Goal: Task Accomplishment & Management: Complete application form

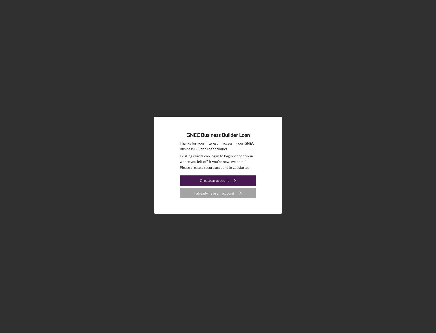
click at [227, 181] on div "Create an account" at bounding box center [214, 180] width 29 height 10
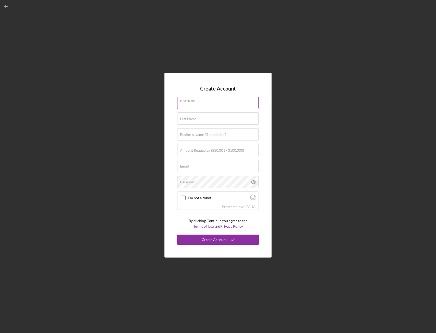
click at [216, 105] on input "First Name" at bounding box center [217, 103] width 81 height 12
type input "[PERSON_NAME]"
type input "Puchicon"
type input "$1,500,000"
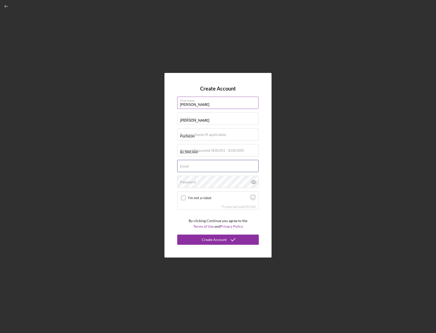
type input "[EMAIL_ADDRESS][DOMAIN_NAME]"
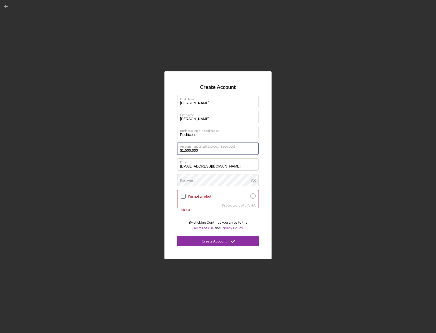
drag, startPoint x: 206, startPoint y: 152, endPoint x: 127, endPoint y: 150, distance: 78.7
click at [127, 150] on div "Create Account First Name [PERSON_NAME] Last Name [PERSON_NAME] Business Name (…" at bounding box center [218, 165] width 431 height 330
click at [211, 149] on input "$1,500,000" at bounding box center [217, 148] width 81 height 12
drag, startPoint x: 211, startPoint y: 149, endPoint x: 123, endPoint y: 153, distance: 88.7
click at [123, 152] on div "Create Account First Name [PERSON_NAME] Last Name [PERSON_NAME] Business Name (…" at bounding box center [218, 165] width 431 height 330
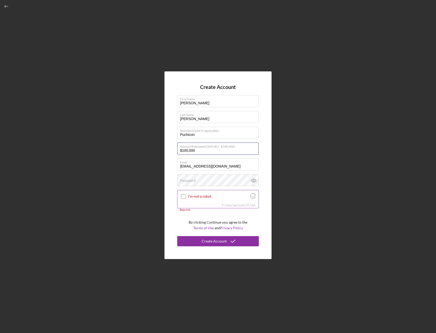
type input "$100,000"
click at [181, 194] on input "I'm not a robot" at bounding box center [183, 196] width 5 height 5
checkbox input "true"
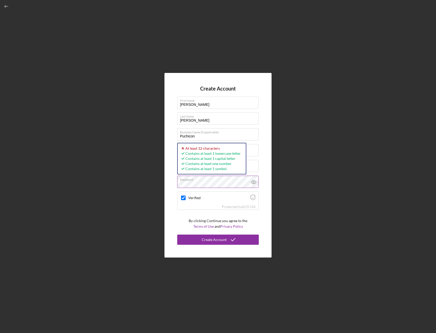
click at [177, 234] on button "Create Account" at bounding box center [218, 239] width 82 height 10
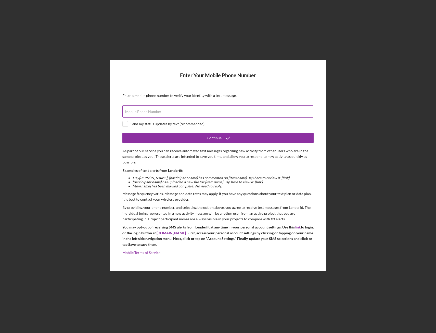
click at [136, 109] on div "Mobile Phone Number" at bounding box center [217, 111] width 191 height 13
type input "[PHONE_NUMBER]"
click at [126, 123] on input "checkbox" at bounding box center [125, 123] width 5 height 5
checkbox input "true"
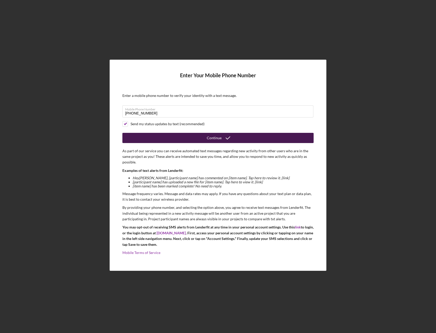
drag, startPoint x: 182, startPoint y: 133, endPoint x: 184, endPoint y: 136, distance: 3.8
click at [184, 136] on button "Continue" at bounding box center [217, 138] width 191 height 10
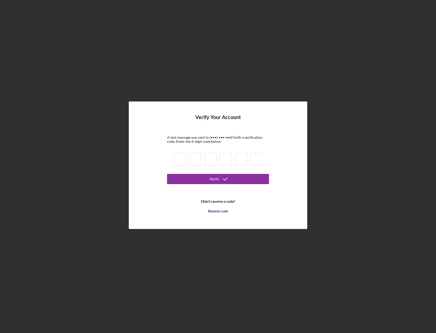
click at [179, 162] on input at bounding box center [179, 159] width 12 height 13
type input "9"
type input "2"
click at [210, 160] on input at bounding box center [210, 159] width 12 height 13
type input "5"
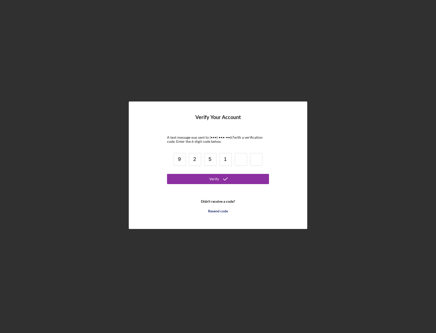
type input "1"
type input "2"
click at [218, 178] on div "Verify" at bounding box center [214, 179] width 10 height 10
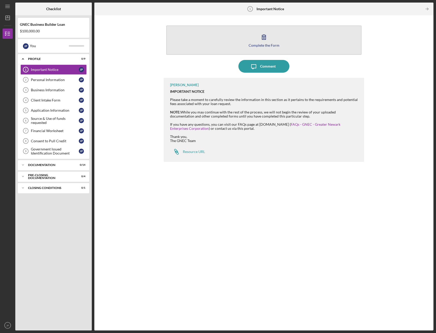
click at [254, 38] on button "Complete the Form Form" at bounding box center [263, 39] width 195 height 29
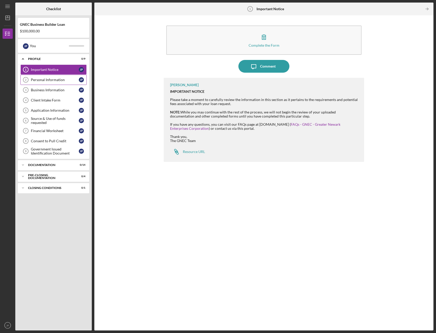
click at [29, 79] on icon "Personal Information 2" at bounding box center [25, 79] width 13 height 13
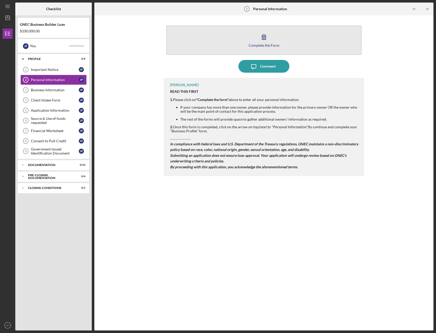
click at [263, 46] on div "Complete the Form" at bounding box center [263, 45] width 31 height 4
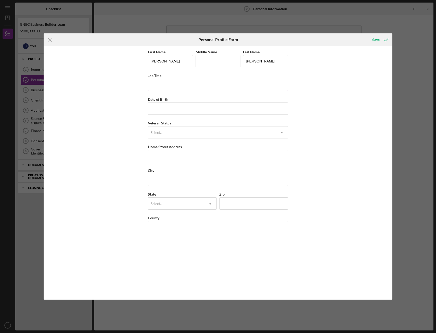
click at [172, 85] on input "Job Title" at bounding box center [218, 85] width 140 height 12
click at [120, 106] on div "First Name [PERSON_NAME] Middle Name Last Name [PERSON_NAME] Job Title Date of …" at bounding box center [218, 172] width 348 height 253
click at [379, 36] on div "Save" at bounding box center [375, 40] width 7 height 10
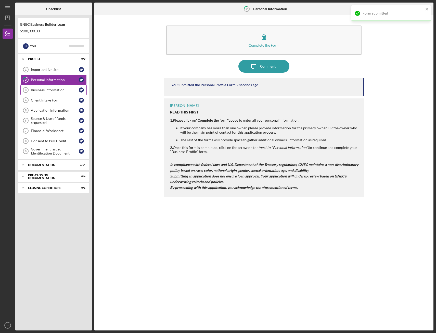
click at [59, 86] on link "Business Information 3 Business Information J P" at bounding box center [53, 90] width 66 height 10
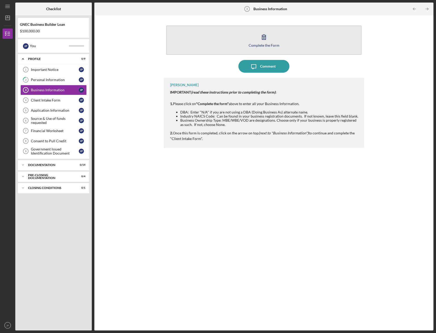
click at [286, 38] on button "Complete the Form Form" at bounding box center [263, 39] width 195 height 29
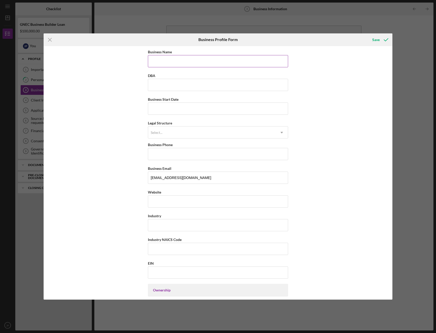
click at [172, 63] on input "Business Name" at bounding box center [218, 61] width 140 height 12
type input "Puchicon"
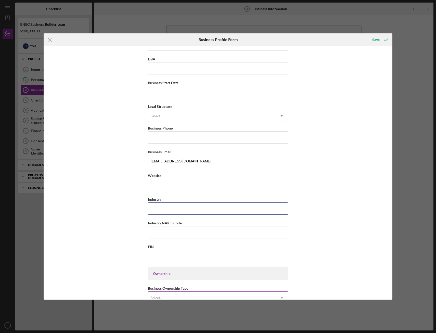
scroll to position [25, 0]
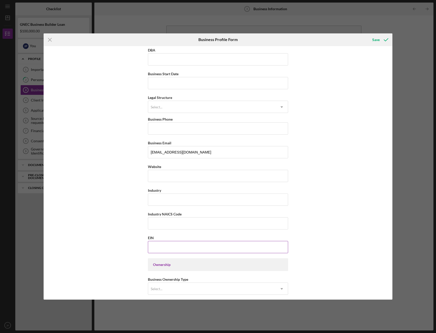
click at [164, 243] on input "EIN" at bounding box center [218, 247] width 140 height 12
paste input "[US_EMPLOYER_IDENTIFICATION_NUMBER]"
type input "[US_EMPLOYER_IDENTIFICATION_NUMBER]"
click at [174, 178] on input "Website" at bounding box center [218, 176] width 140 height 12
type input "[DOMAIN_NAME]"
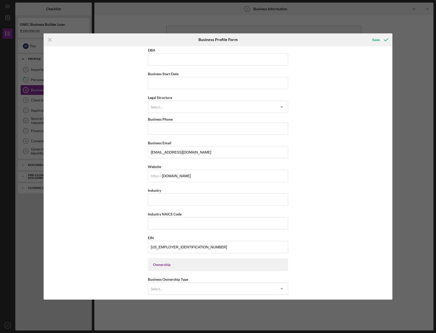
click at [310, 199] on div "Business Name Puchicon DBA Business Start Date Legal Structure Select... Icon/D…" at bounding box center [218, 172] width 348 height 253
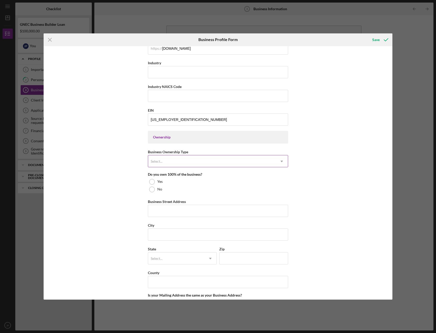
click at [186, 162] on div "Select..." at bounding box center [211, 161] width 127 height 12
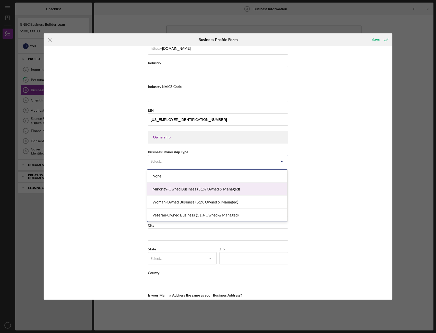
click at [196, 188] on div "Minority-Owned Business (51% Owned & Managed)" at bounding box center [217, 188] width 140 height 13
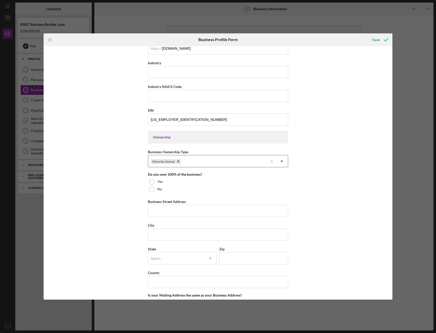
click at [203, 163] on div "Minority-Owned" at bounding box center [208, 161] width 120 height 12
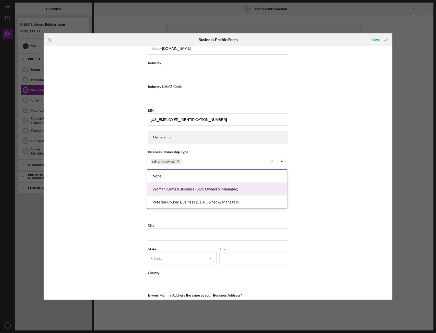
click at [181, 190] on div "Woman-Owned Business (51% Owned & Managed)" at bounding box center [217, 188] width 140 height 13
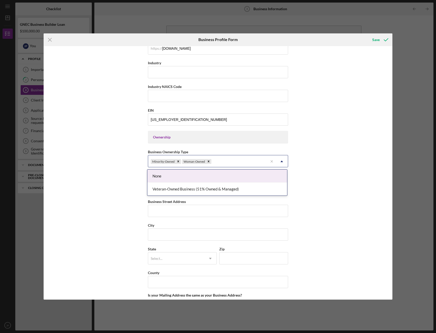
click at [229, 162] on div "Minority-Owned Woman-Owned" at bounding box center [208, 161] width 120 height 12
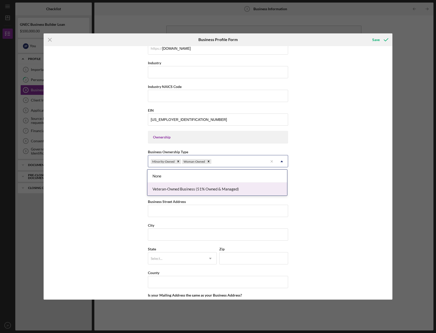
click at [326, 186] on div "Business Name Puchicon DBA Business Start Date Legal Structure Select... Icon/D…" at bounding box center [218, 172] width 348 height 253
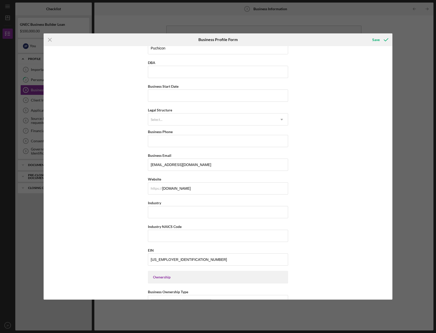
scroll to position [13, 0]
click at [378, 38] on div "Save" at bounding box center [375, 40] width 7 height 10
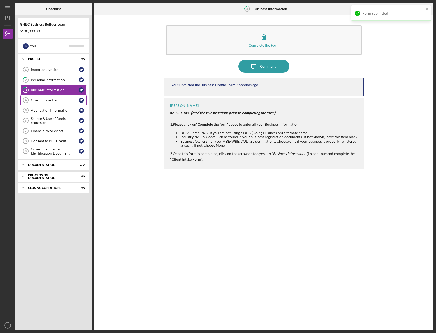
click at [53, 99] on div "Client Intake Form" at bounding box center [55, 100] width 48 height 4
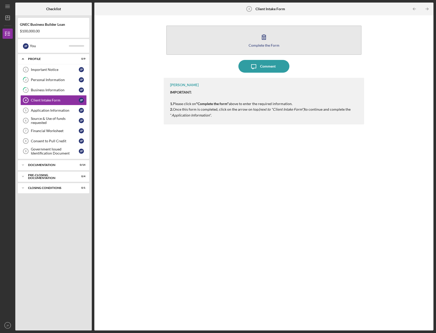
click at [270, 49] on button "Complete the Form Form" at bounding box center [263, 39] width 195 height 29
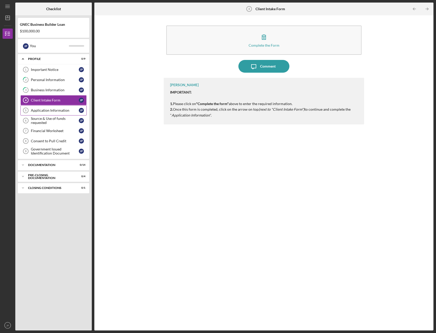
click at [62, 109] on div "Application Information" at bounding box center [55, 110] width 48 height 4
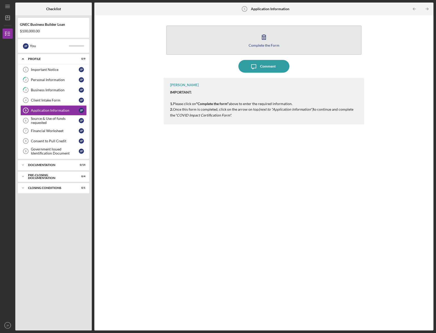
click at [259, 47] on button "Complete the Form Form" at bounding box center [263, 39] width 195 height 29
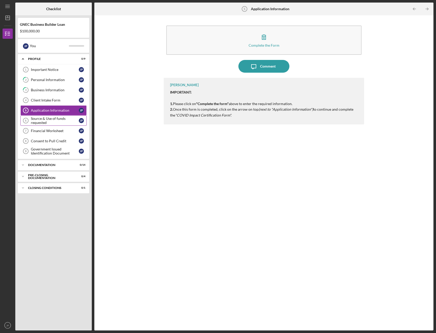
click at [34, 120] on div "Source & Use of funds requested" at bounding box center [55, 120] width 48 height 8
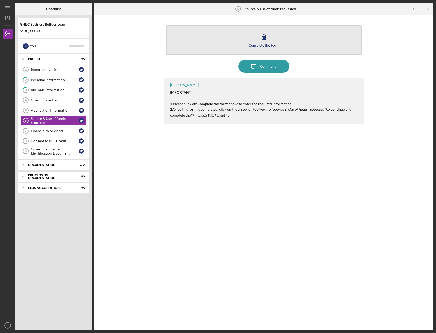
click at [278, 44] on div "Complete the Form" at bounding box center [263, 45] width 31 height 4
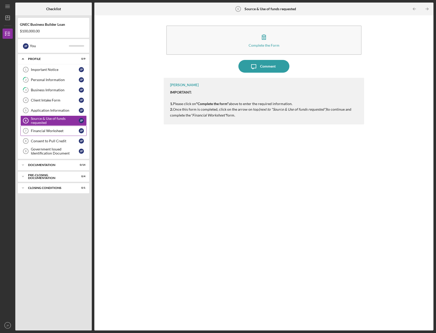
click at [52, 134] on link "Financial Worksheet 7 Financial Worksheet J P" at bounding box center [53, 131] width 66 height 10
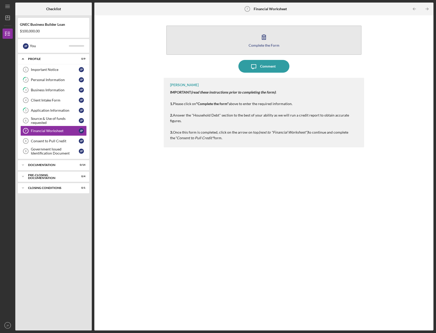
click at [283, 41] on button "Complete the Form Form" at bounding box center [263, 39] width 195 height 29
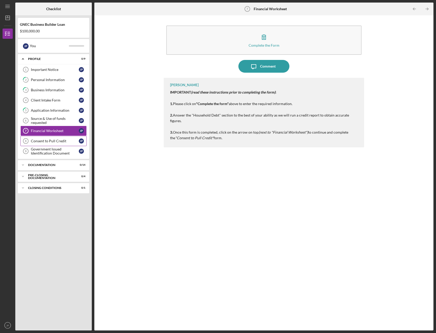
click at [37, 141] on div "Consent to Pull Credit" at bounding box center [55, 141] width 48 height 4
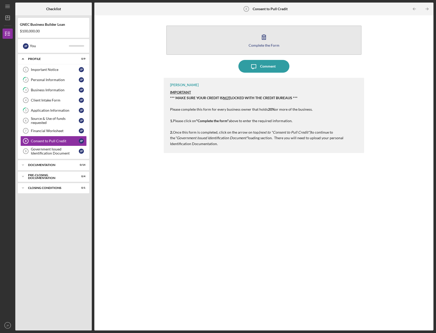
click at [274, 45] on div "Complete the Form" at bounding box center [263, 45] width 31 height 4
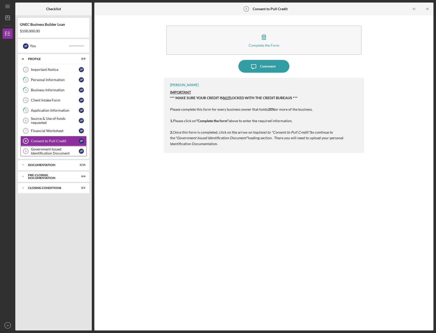
click at [33, 152] on div "Government Issued Identification Document" at bounding box center [55, 151] width 48 height 8
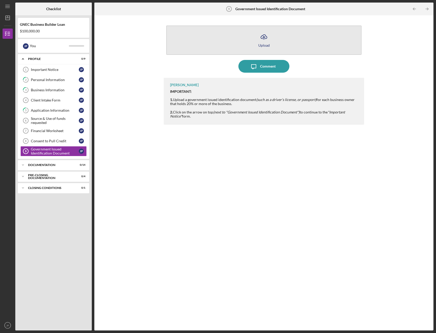
click at [264, 34] on icon "Icon/Upload" at bounding box center [263, 37] width 13 height 13
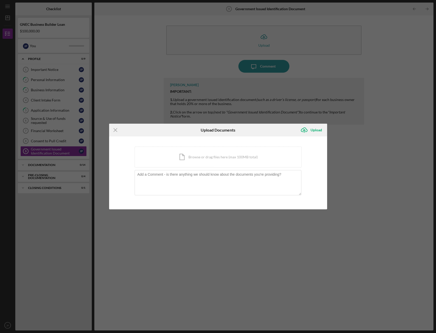
click at [378, 112] on div "Icon/Menu Close Upload Documents Icon/Upload Upload You're uploading documents …" at bounding box center [218, 166] width 436 height 333
click at [115, 128] on icon "Icon/Menu Close" at bounding box center [115, 130] width 13 height 13
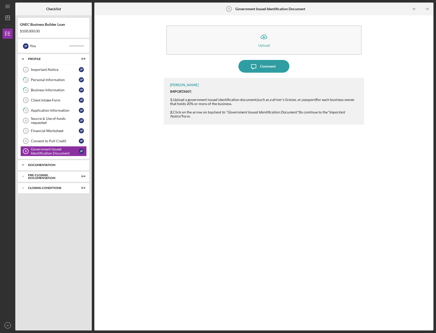
click at [38, 168] on div "Icon/Expander Documentation 0 / 14" at bounding box center [53, 165] width 71 height 10
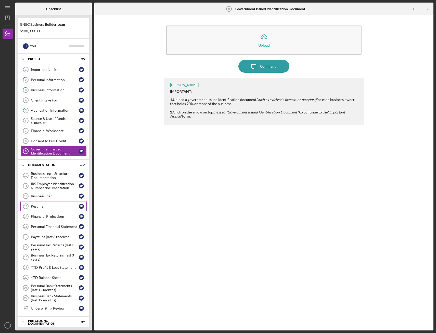
scroll to position [14, 0]
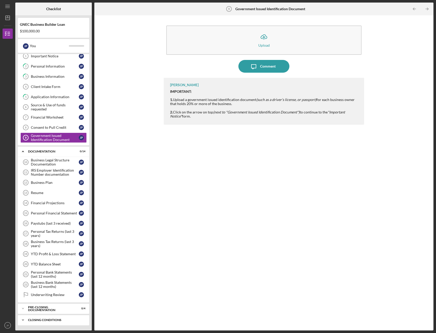
click at [52, 319] on div "Closing Conditions" at bounding box center [55, 319] width 55 height 3
click at [46, 308] on div "Pre-Closing Documentation" at bounding box center [55, 308] width 55 height 3
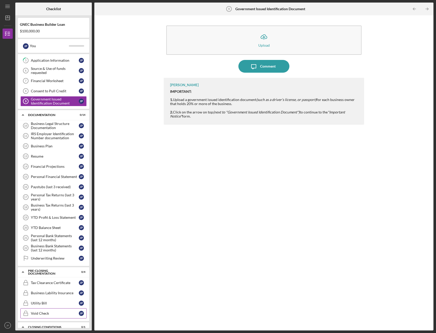
scroll to position [70, 0]
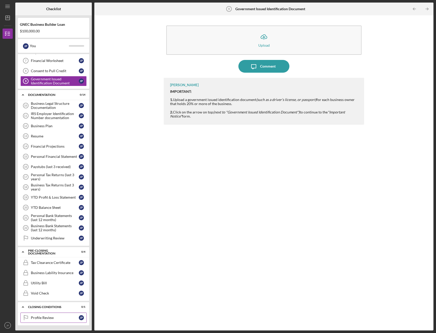
click at [50, 316] on div "Profile Review" at bounding box center [55, 317] width 48 height 4
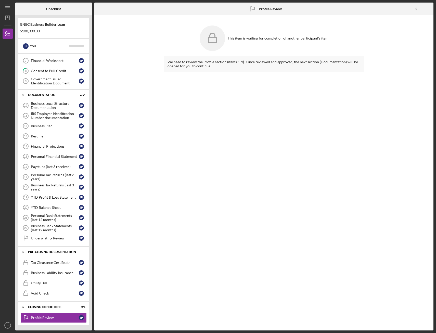
click at [24, 253] on icon "Icon/Expander" at bounding box center [23, 252] width 10 height 10
